Goal: Task Accomplishment & Management: Complete application form

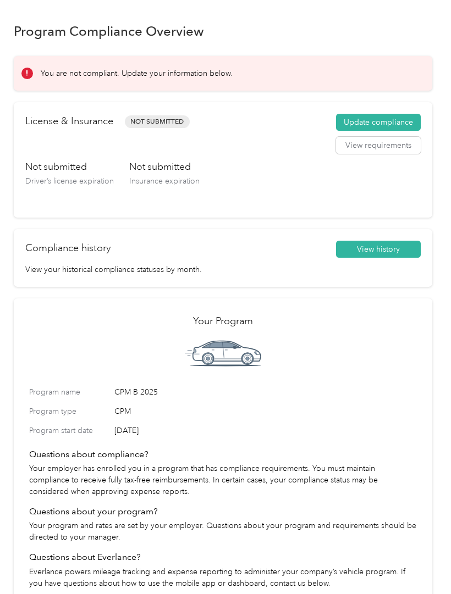
click at [353, 129] on button "Update compliance" at bounding box center [378, 123] width 85 height 18
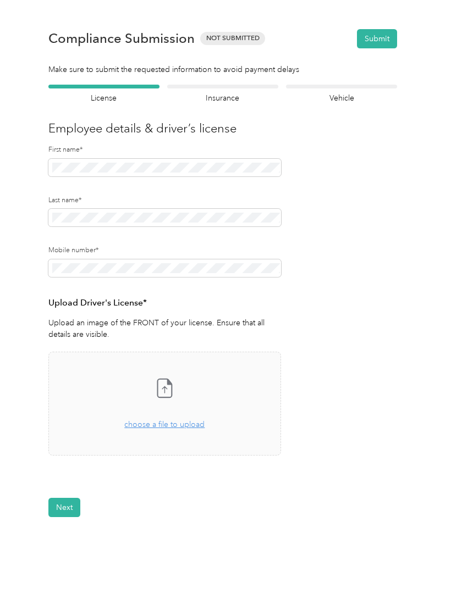
scroll to position [19, 0]
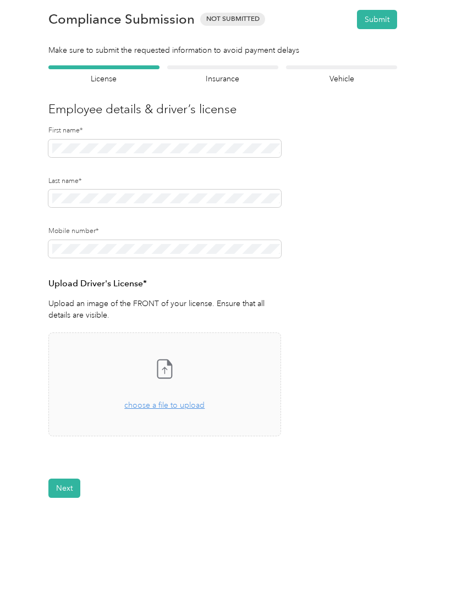
click at [145, 403] on span "choose a file to upload" at bounding box center [164, 405] width 80 height 9
click at [158, 407] on span "choose a file to upload" at bounding box center [164, 405] width 80 height 9
click at [145, 405] on span "choose a file to upload" at bounding box center [164, 405] width 80 height 9
click at [58, 513] on button "Next" at bounding box center [64, 521] width 32 height 19
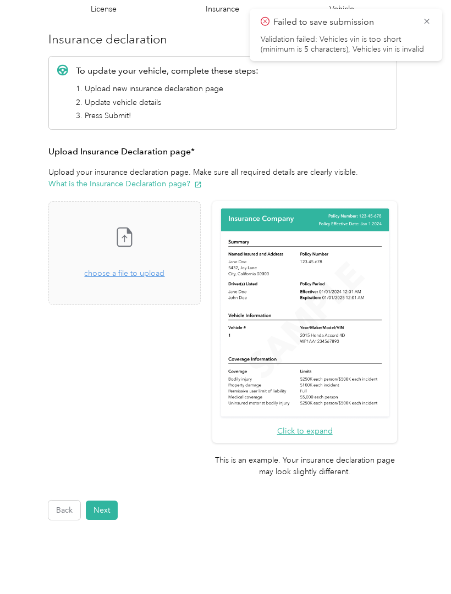
scroll to position [89, 0]
click at [126, 278] on span "choose a file to upload" at bounding box center [124, 273] width 80 height 9
click at [118, 256] on div "Drag and drop your file here, or choose a file to upload" at bounding box center [124, 268] width 80 height 24
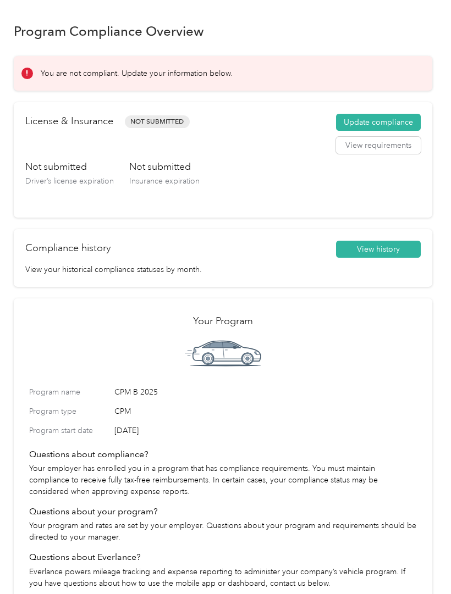
click at [364, 123] on button "Update compliance" at bounding box center [378, 123] width 85 height 18
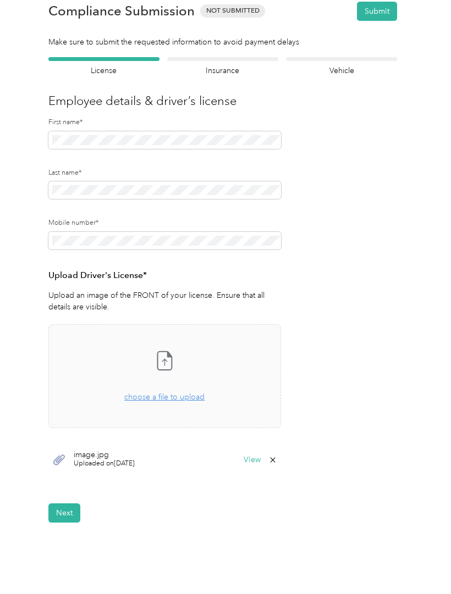
scroll to position [46, 0]
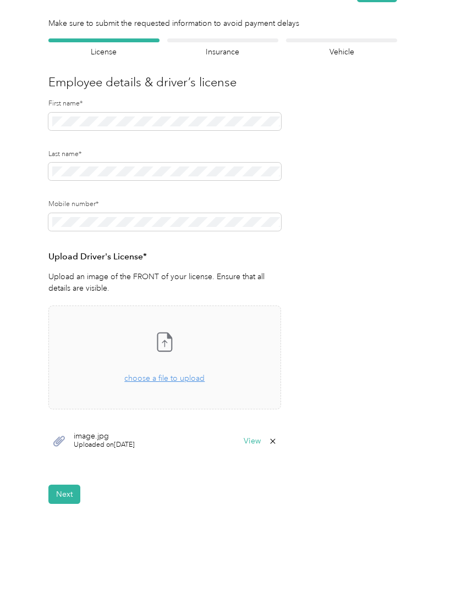
click at [139, 387] on div "Take a photo or choose a photo from your library Drag and drop your file here, …" at bounding box center [165, 357] width 214 height 85
click at [156, 374] on span "choose a file to upload" at bounding box center [164, 378] width 80 height 9
click at [149, 355] on div "Take a photo or choose a photo from your library Drag and drop your file here, …" at bounding box center [165, 357] width 214 height 85
click at [273, 442] on icon at bounding box center [272, 441] width 9 height 9
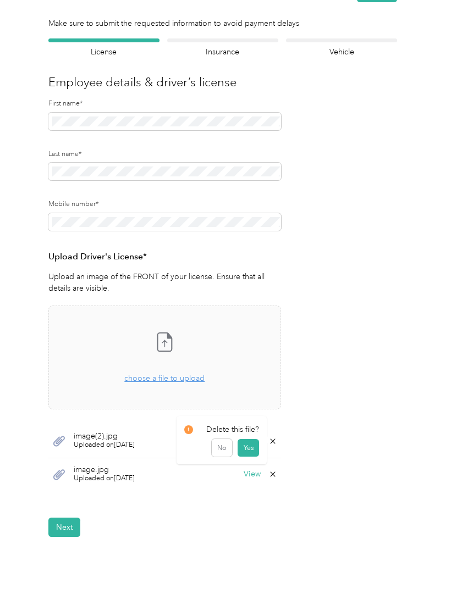
click at [243, 451] on button "Yes" at bounding box center [247, 448] width 21 height 18
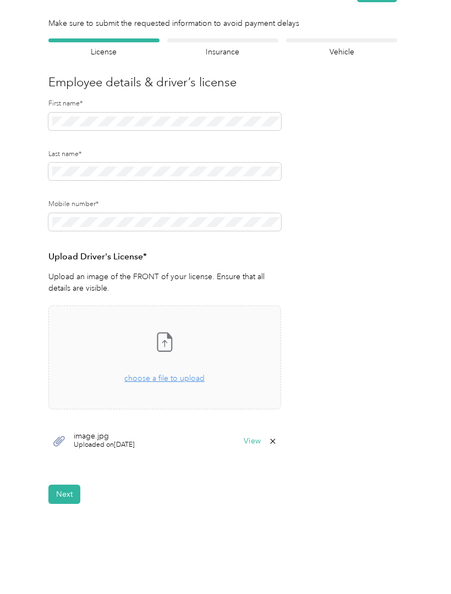
click at [62, 501] on button "Next" at bounding box center [64, 494] width 32 height 19
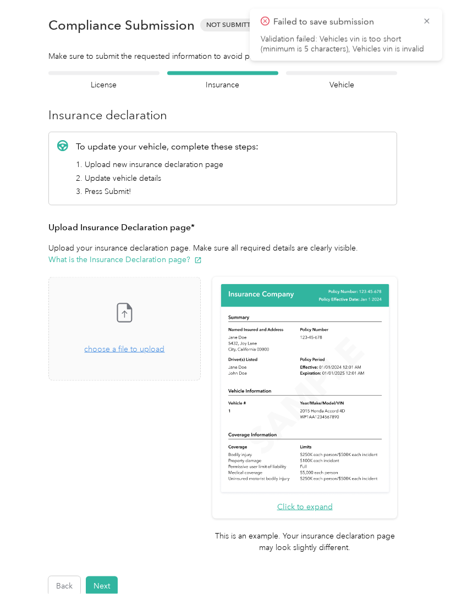
scroll to position [1, 0]
click at [145, 347] on span "choose a file to upload" at bounding box center [124, 349] width 80 height 9
click at [127, 337] on div "Drag and drop your file here, or choose a file to upload" at bounding box center [124, 343] width 80 height 24
click at [126, 349] on span "choose a file to upload" at bounding box center [124, 349] width 80 height 9
click at [120, 352] on span "choose a file to upload" at bounding box center [124, 349] width 80 height 9
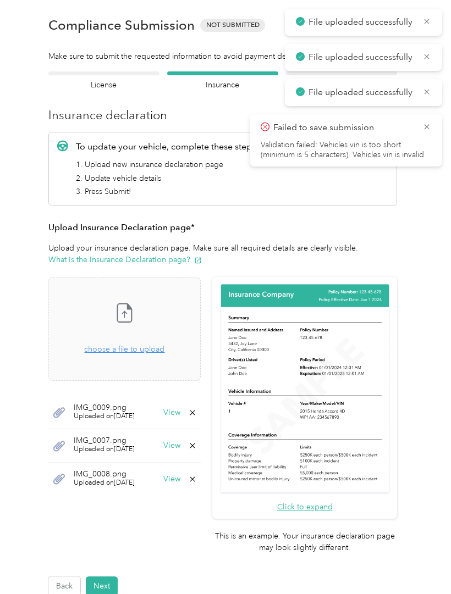
click at [106, 577] on button "Next" at bounding box center [102, 586] width 32 height 19
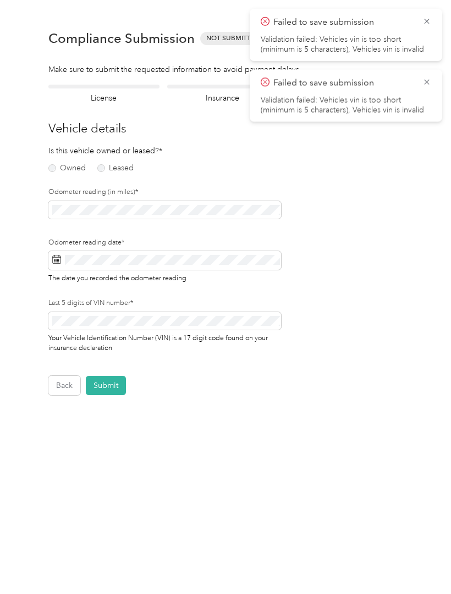
click at [65, 168] on label "Owned" at bounding box center [66, 168] width 37 height 8
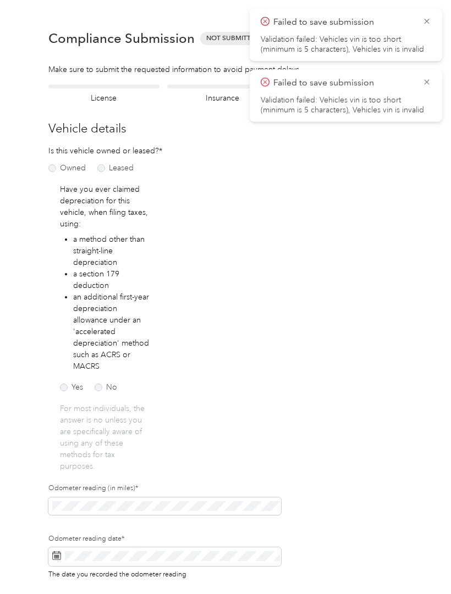
click at [91, 388] on div "Yes No" at bounding box center [90, 386] width 60 height 12
click at [103, 384] on label "No" at bounding box center [106, 388] width 23 height 8
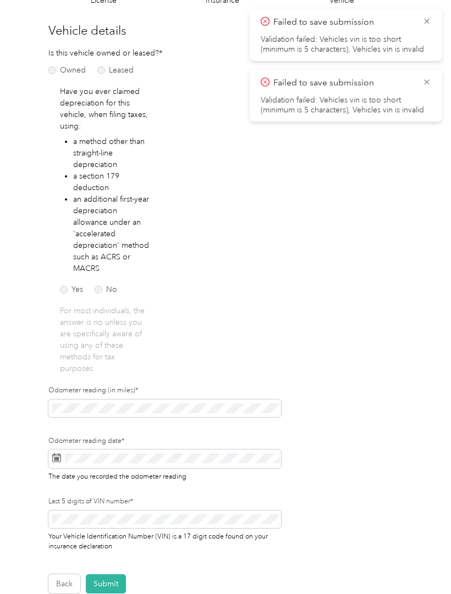
scroll to position [101, 0]
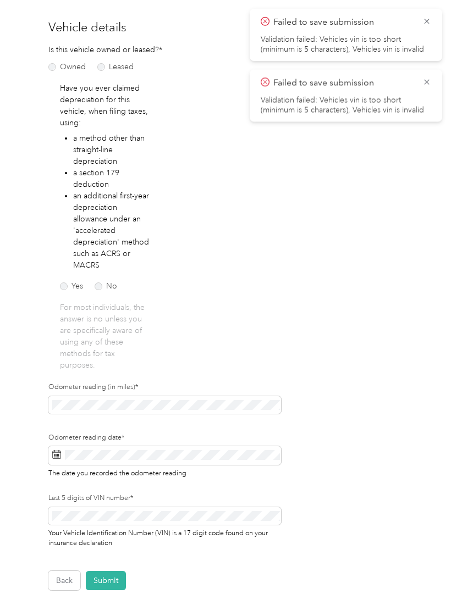
click at [220, 395] on div "Odometer reading (in miles)*" at bounding box center [164, 400] width 233 height 35
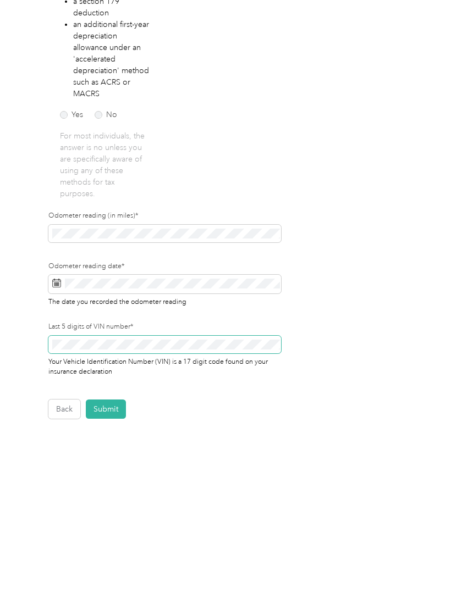
click at [77, 494] on div "Last 5 digits of VIN number* Your Vehicle Identification Number (VIN) is a 17 d…" at bounding box center [164, 521] width 233 height 54
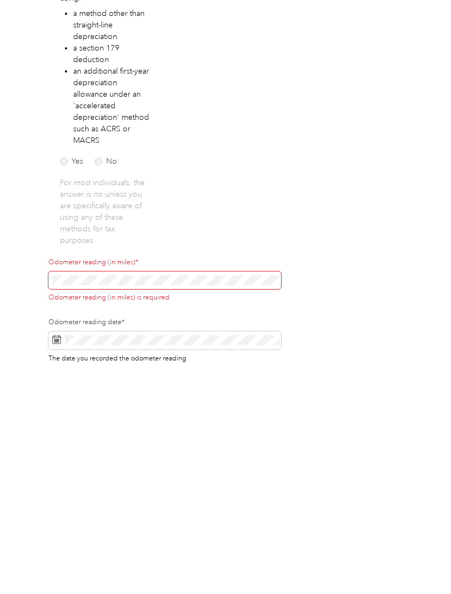
scroll to position [54, 0]
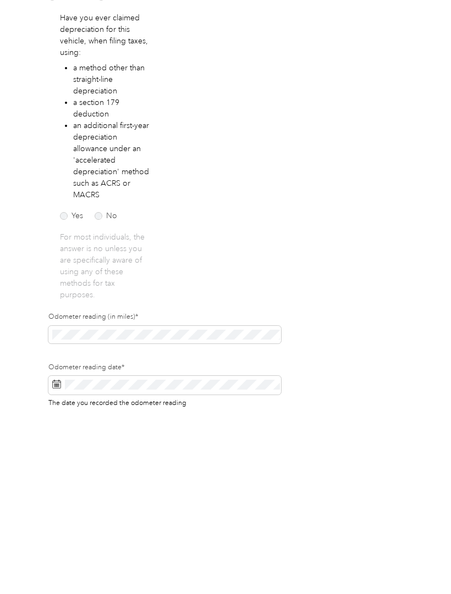
click at [232, 547] on span at bounding box center [164, 556] width 233 height 19
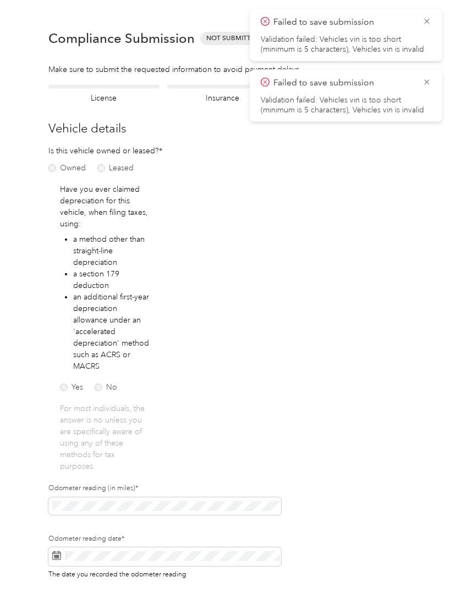
click at [251, 534] on div "Odometer reading date* The date you recorded the odometer reading" at bounding box center [164, 557] width 233 height 46
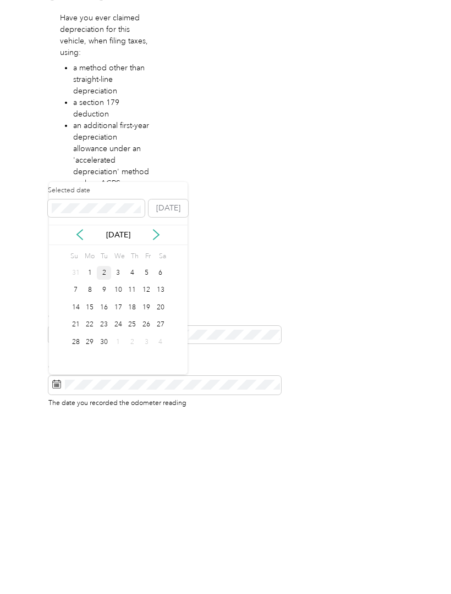
click at [106, 438] on div "2" at bounding box center [104, 445] width 14 height 14
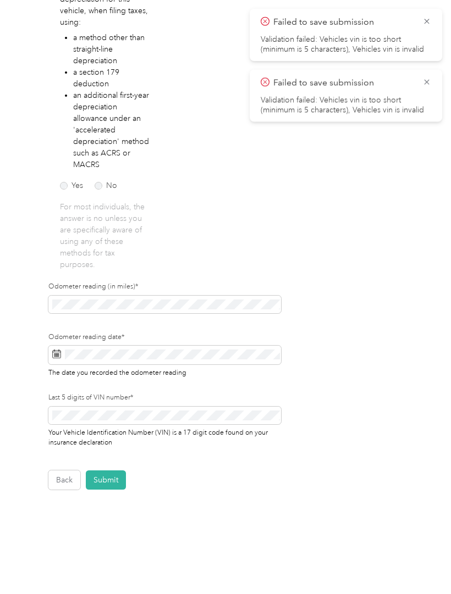
scroll to position [201, 0]
click at [114, 471] on button "Submit" at bounding box center [106, 480] width 40 height 19
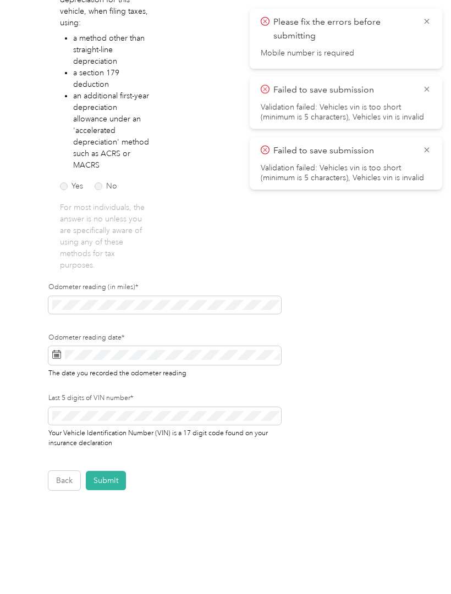
click at [108, 471] on button "Submit" at bounding box center [106, 480] width 40 height 19
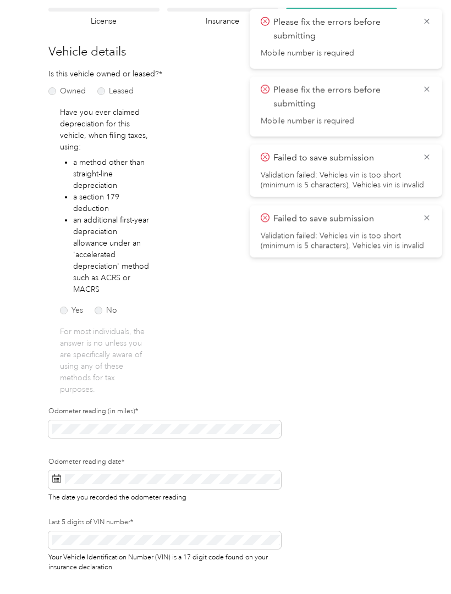
scroll to position [77, 0]
click at [430, 214] on icon at bounding box center [426, 218] width 9 height 10
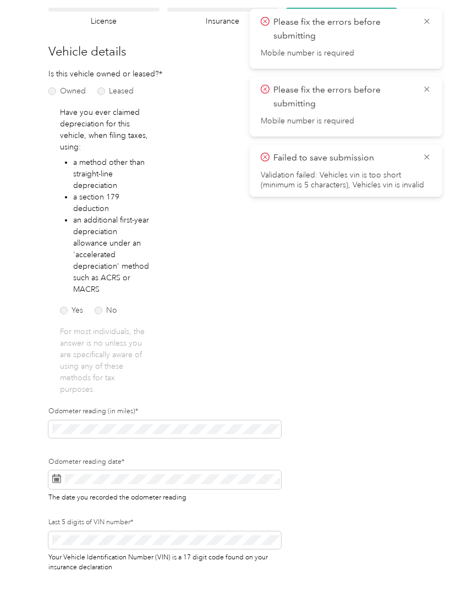
click at [433, 152] on div "Failed to save submission Validation failed: Vehicles vin is too short (minimum…" at bounding box center [346, 171] width 192 height 52
click at [417, 161] on span "Failed to save submission" at bounding box center [346, 158] width 170 height 14
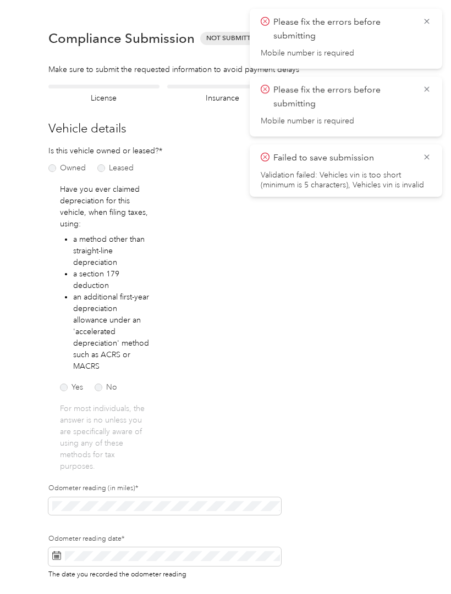
scroll to position [0, 0]
click at [430, 153] on icon at bounding box center [426, 157] width 9 height 10
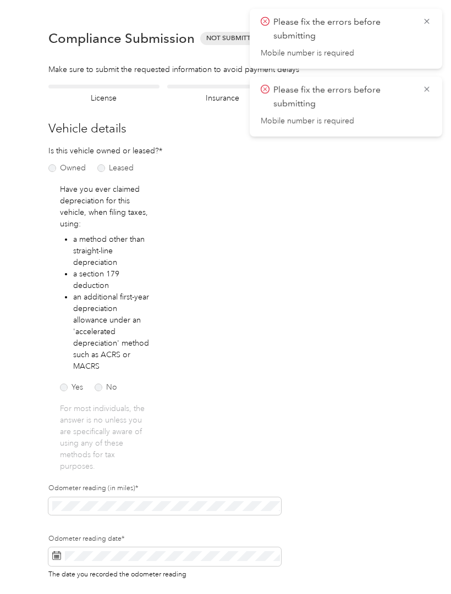
click at [429, 87] on icon at bounding box center [426, 89] width 9 height 10
click at [430, 26] on icon at bounding box center [426, 21] width 9 height 10
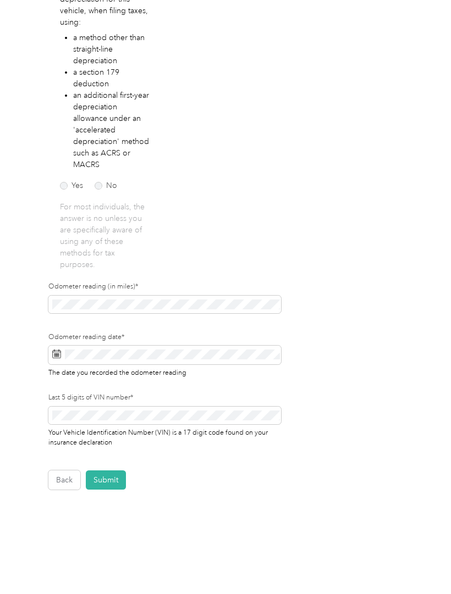
scroll to position [201, 0]
click at [120, 471] on button "Submit" at bounding box center [106, 480] width 40 height 19
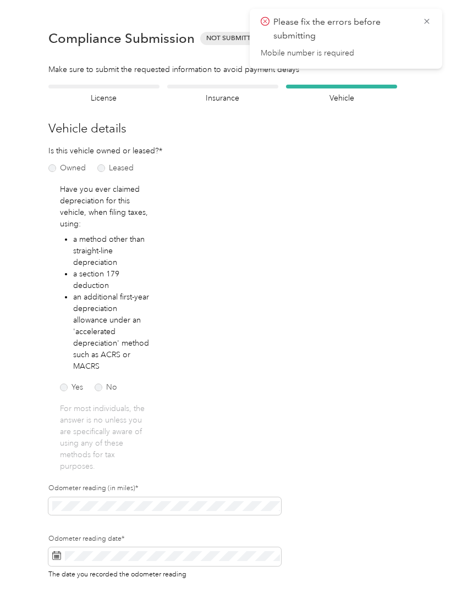
scroll to position [0, 0]
click at [432, 19] on div "Compliance Submission Not Submitted Submit" at bounding box center [223, 38] width 418 height 38
click at [431, 16] on div "Please fix the errors before submitting Mobile number is required" at bounding box center [346, 39] width 192 height 60
click at [428, 19] on icon at bounding box center [426, 21] width 9 height 10
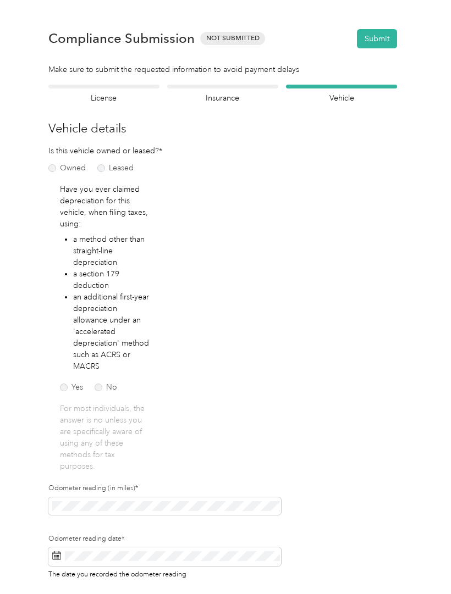
click at [253, 85] on div at bounding box center [222, 87] width 111 height 4
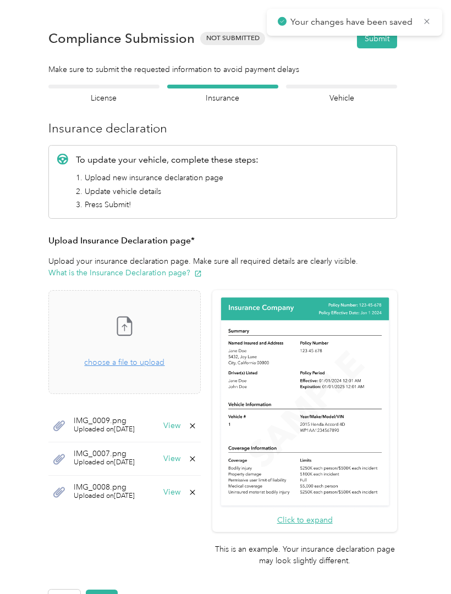
click at [125, 82] on section "Back Home Compliance overview Compliance submission Compliance Submission Not S…" at bounding box center [223, 311] width 418 height 595
click at [121, 87] on div at bounding box center [103, 87] width 111 height 4
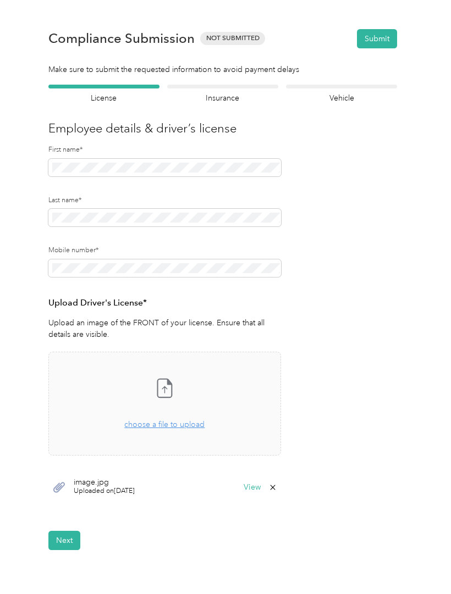
click at [74, 547] on button "Next" at bounding box center [64, 540] width 32 height 19
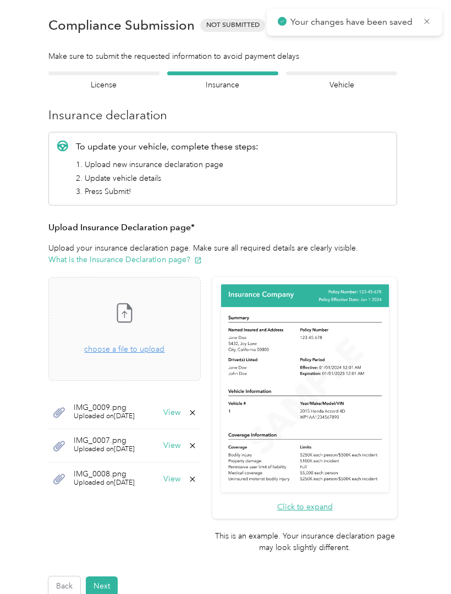
scroll to position [14, 0]
click at [107, 576] on button "Next" at bounding box center [102, 585] width 32 height 19
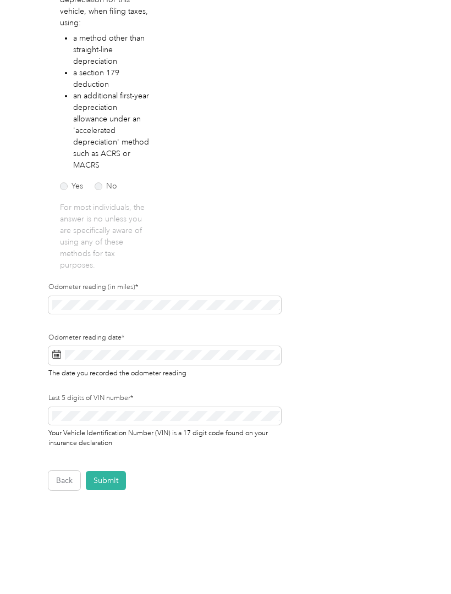
scroll to position [201, 0]
click at [113, 477] on button "Submit" at bounding box center [106, 480] width 40 height 19
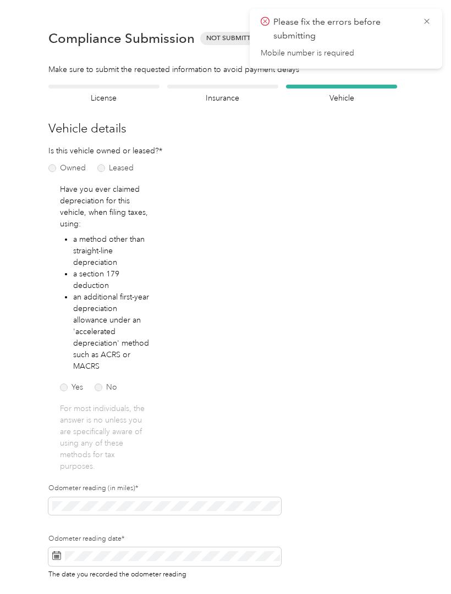
scroll to position [0, 0]
click at [136, 86] on div at bounding box center [103, 87] width 111 height 4
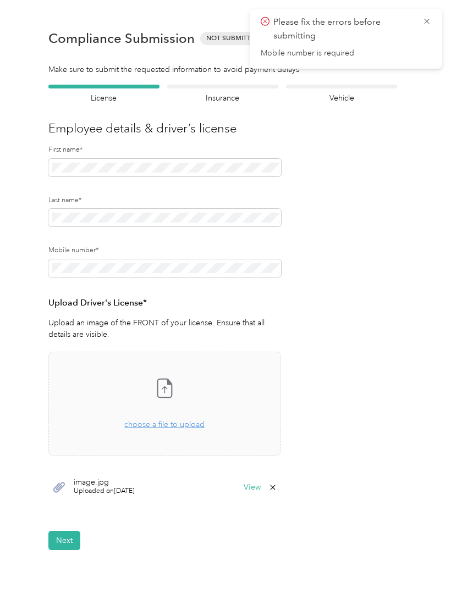
click at [70, 541] on button "Next" at bounding box center [64, 540] width 32 height 19
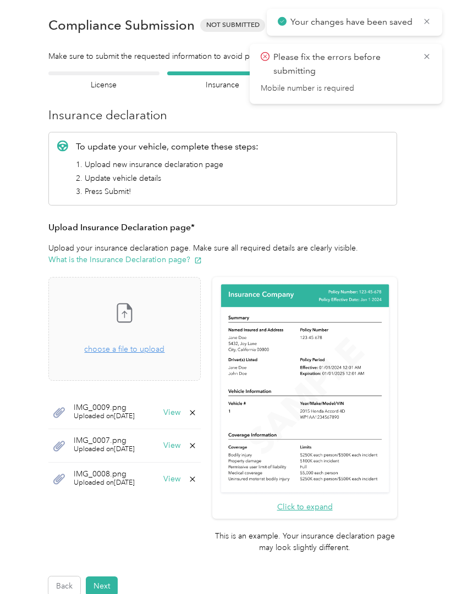
scroll to position [14, 0]
click at [110, 576] on button "Next" at bounding box center [102, 585] width 32 height 19
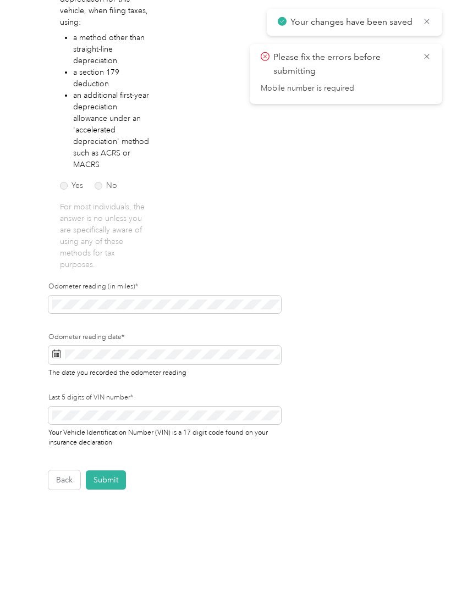
scroll to position [201, 0]
click at [113, 489] on button "Submit" at bounding box center [106, 480] width 40 height 19
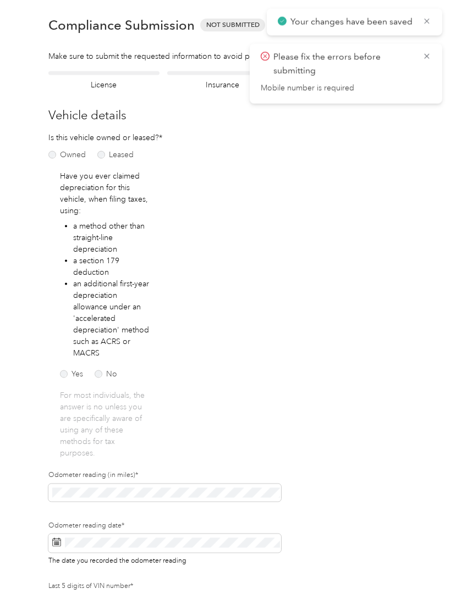
scroll to position [1, 0]
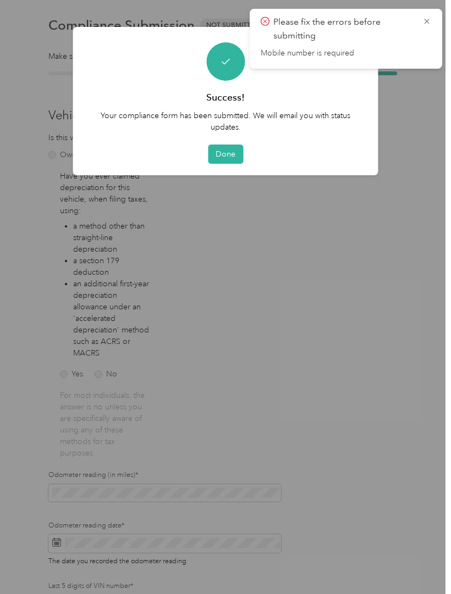
click at [231, 152] on button "Done" at bounding box center [225, 154] width 35 height 19
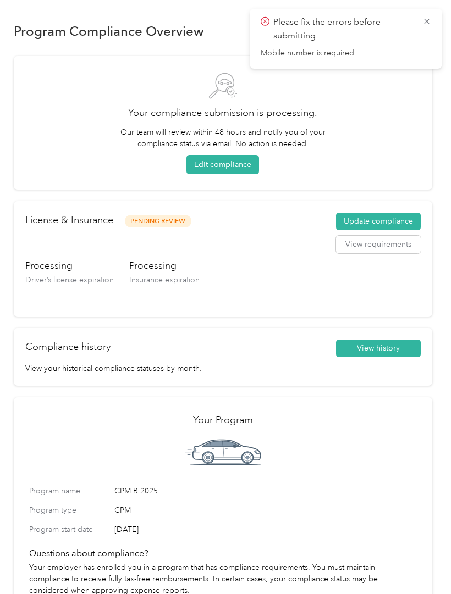
click at [430, 17] on icon at bounding box center [426, 21] width 9 height 10
